Goal: Transaction & Acquisition: Download file/media

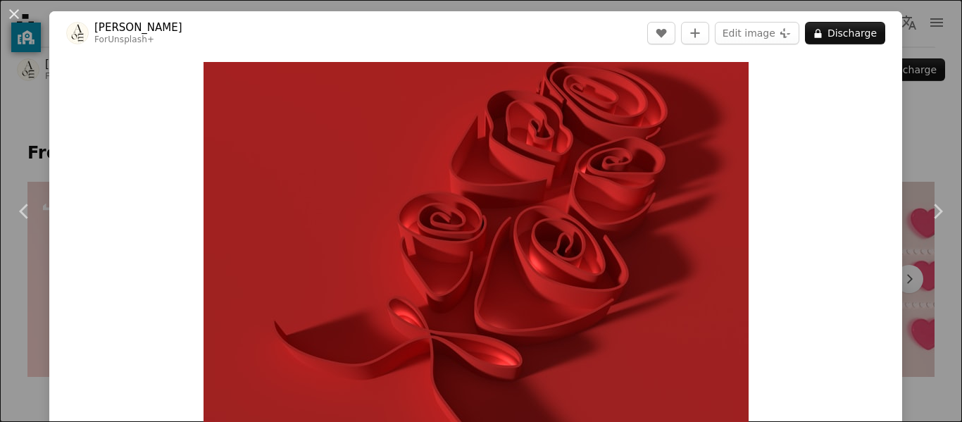
scroll to position [679, 0]
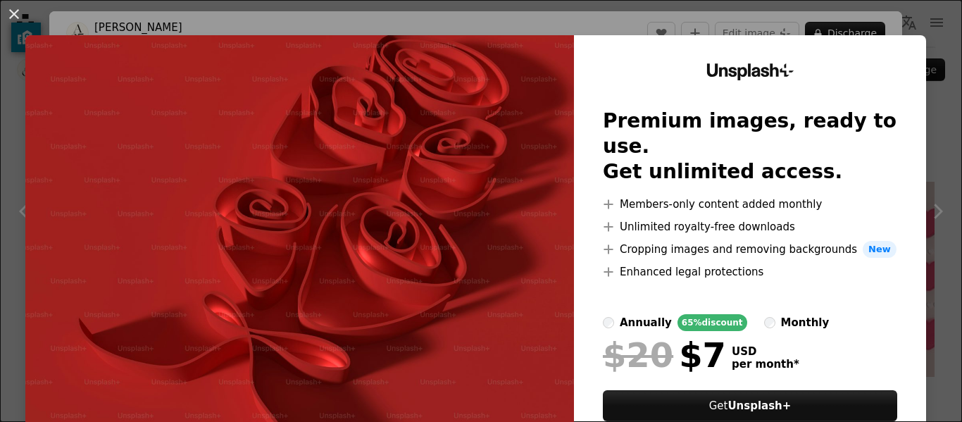
click at [512, 197] on img at bounding box center [299, 259] width 548 height 448
click at [17, 14] on button "An X shape" at bounding box center [14, 14] width 17 height 17
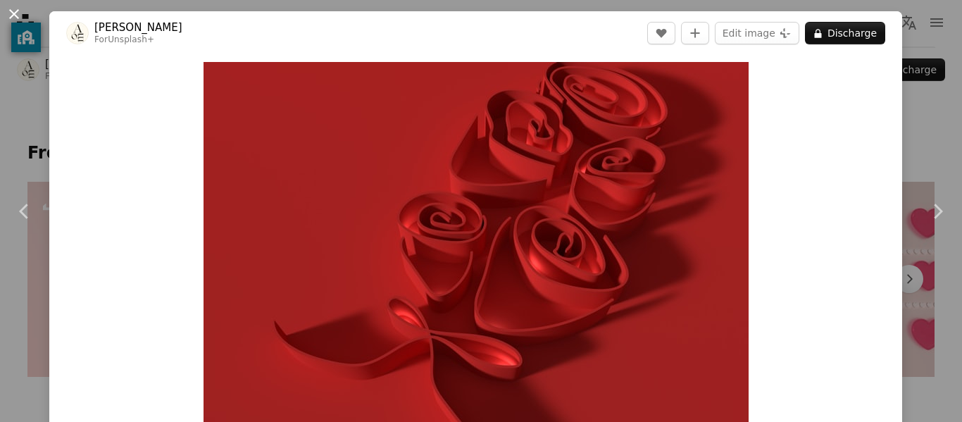
click at [15, 9] on button "An X shape" at bounding box center [14, 14] width 17 height 17
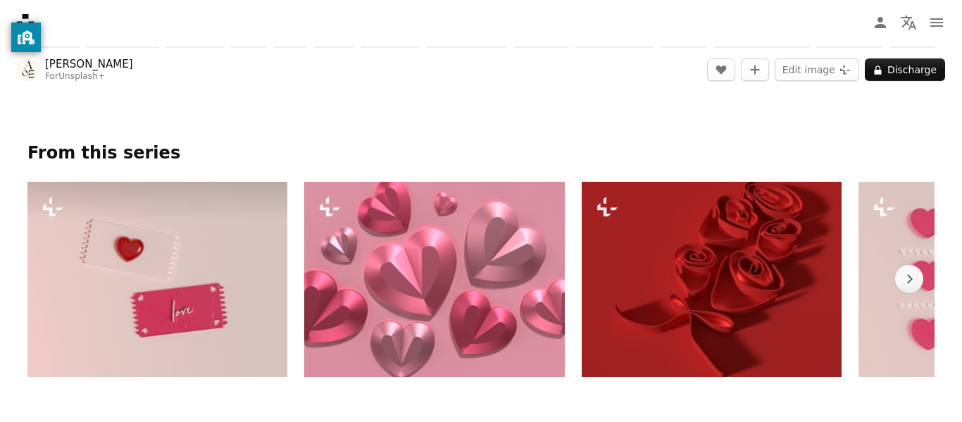
click at [187, 267] on img at bounding box center [157, 279] width 260 height 195
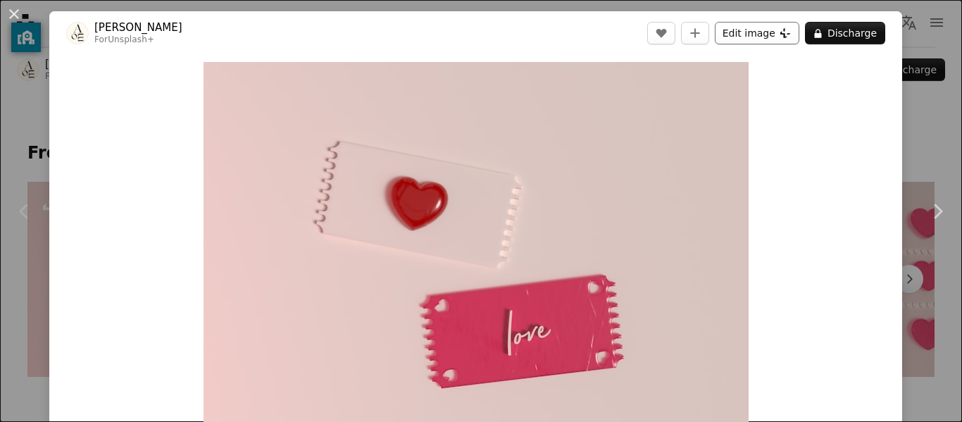
click at [772, 28] on font "Edit image" at bounding box center [748, 32] width 53 height 11
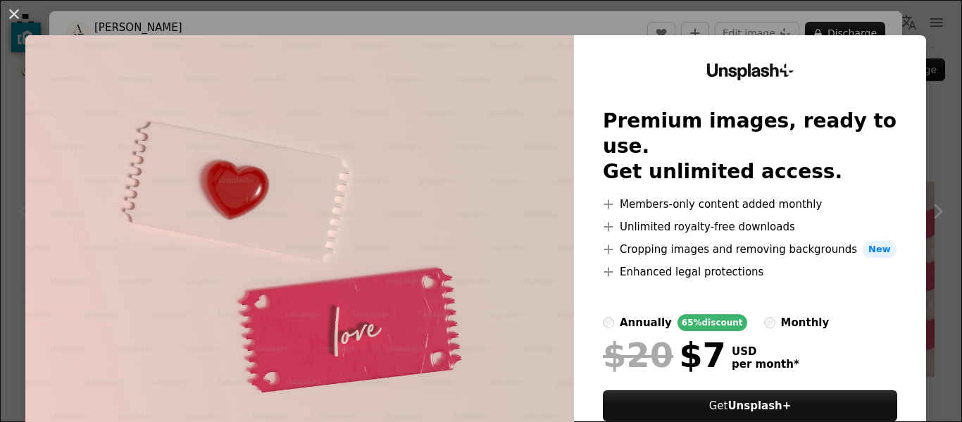
click at [932, 27] on div "An X shape Unsplash+ Premium images, ready to use. Get unlimited access. A plus…" at bounding box center [481, 211] width 962 height 422
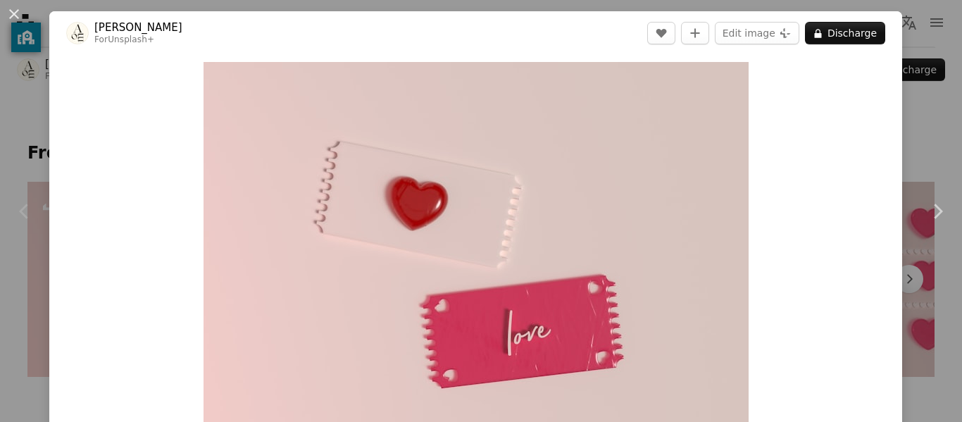
click at [923, 30] on div "An X shape Chevron left Chevron right [PERSON_NAME] For Unsplash+ A heart A plu…" at bounding box center [481, 211] width 962 height 422
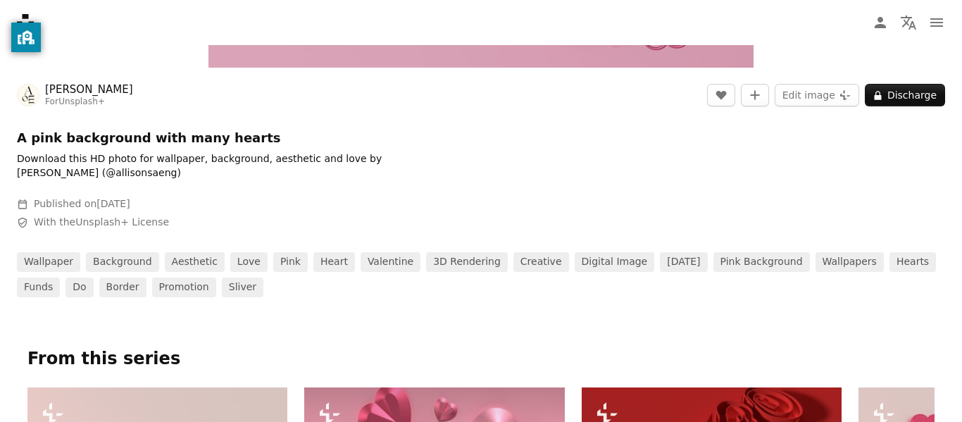
scroll to position [473, 0]
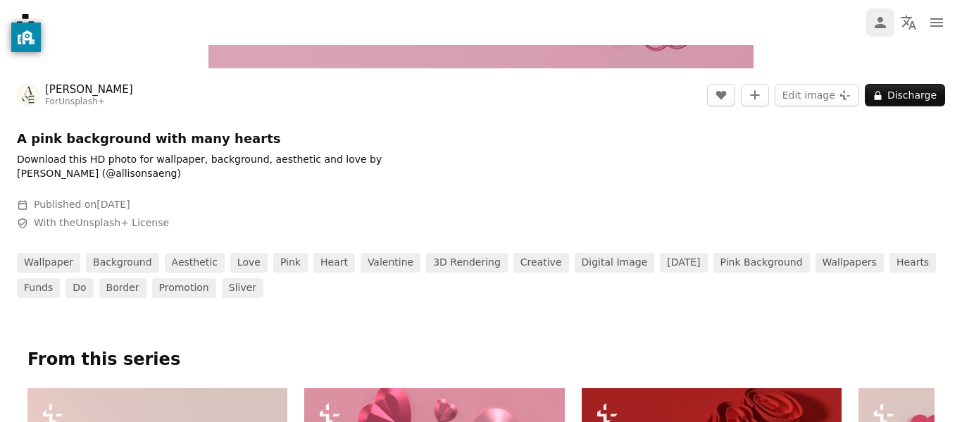
click at [882, 20] on icon "Login / Register" at bounding box center [879, 22] width 11 height 11
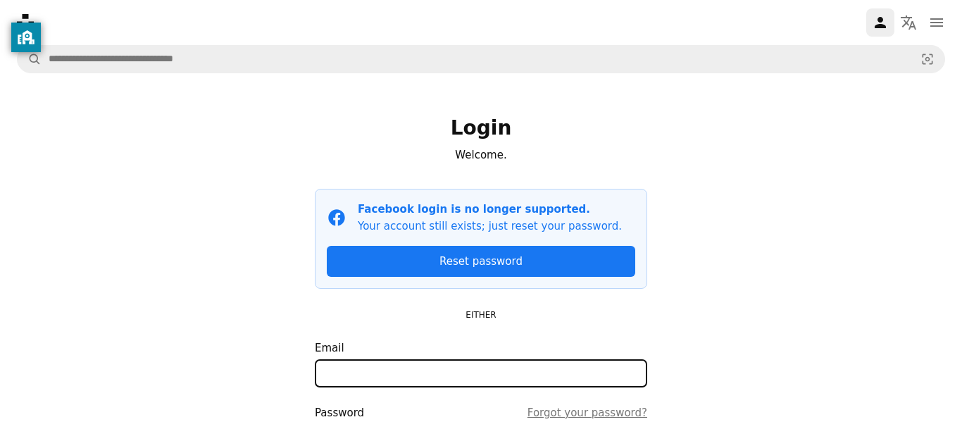
click at [567, 379] on input "Email" at bounding box center [481, 373] width 332 height 28
